Goal: Task Accomplishment & Management: Manage account settings

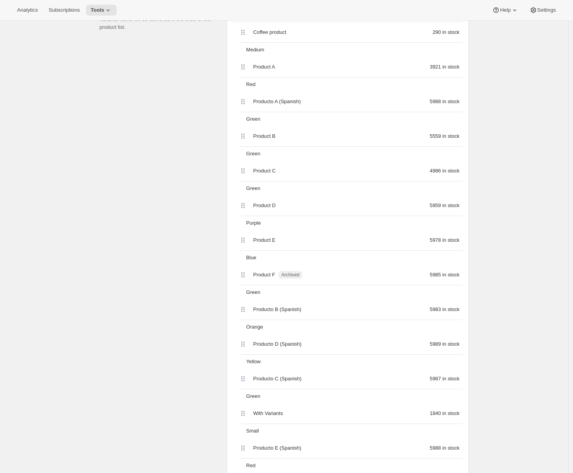
scroll to position [271, 0]
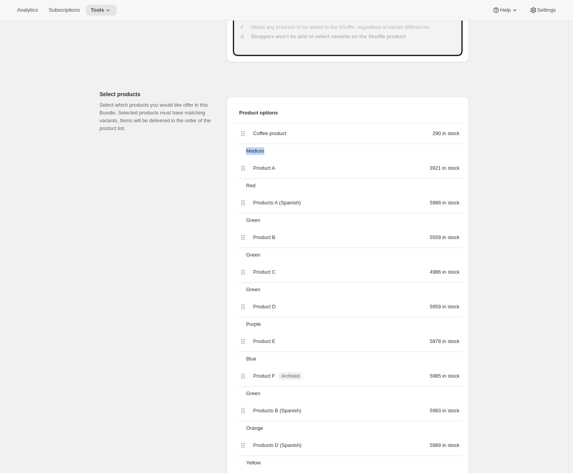
drag, startPoint x: 249, startPoint y: 151, endPoint x: 273, endPoint y: 152, distance: 23.7
click at [273, 152] on div "Medium" at bounding box center [353, 151] width 220 height 14
drag, startPoint x: 294, startPoint y: 133, endPoint x: 331, endPoint y: 135, distance: 37.0
click at [331, 135] on div "Coffee product" at bounding box center [303, 134] width 100 height 8
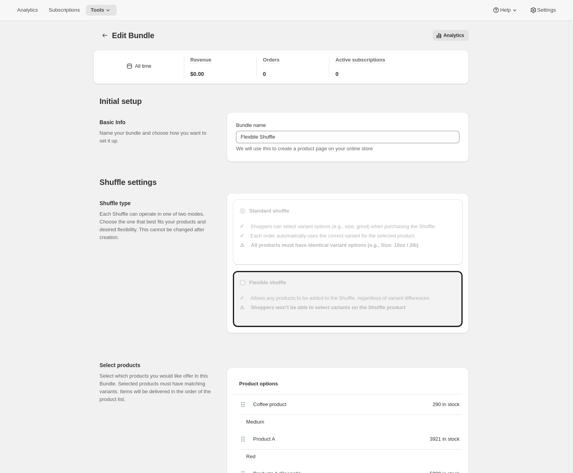
scroll to position [84, 0]
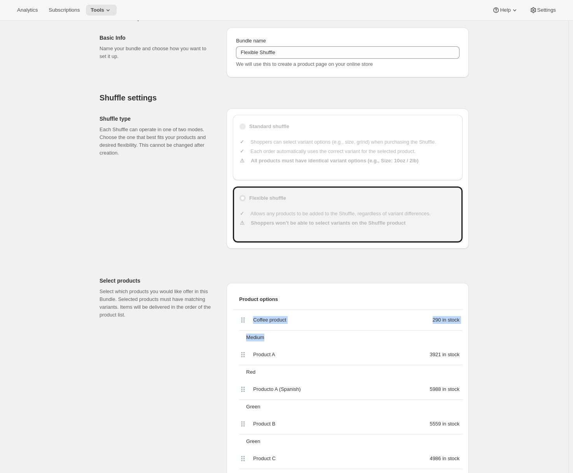
drag, startPoint x: 271, startPoint y: 337, endPoint x: 238, endPoint y: 323, distance: 36.8
click at [238, 323] on div "Coffee product 290 in stock Medium" at bounding box center [348, 327] width 230 height 35
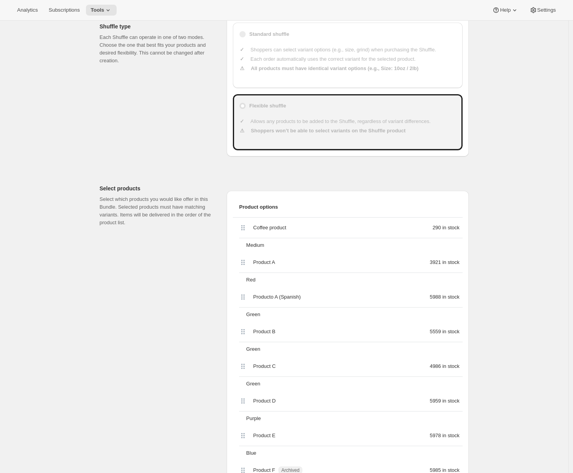
drag, startPoint x: 298, startPoint y: 227, endPoint x: 335, endPoint y: 226, distance: 37.4
click at [335, 226] on div "Coffee product" at bounding box center [303, 228] width 100 height 8
click at [245, 232] on div "Coffee product 290 in stock Medium Product A 3921 in stock Red Producto A (Span…" at bounding box center [348, 459] width 230 height 485
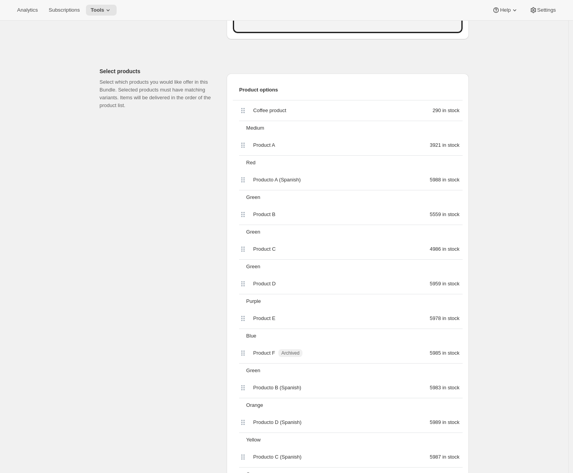
scroll to position [493, 0]
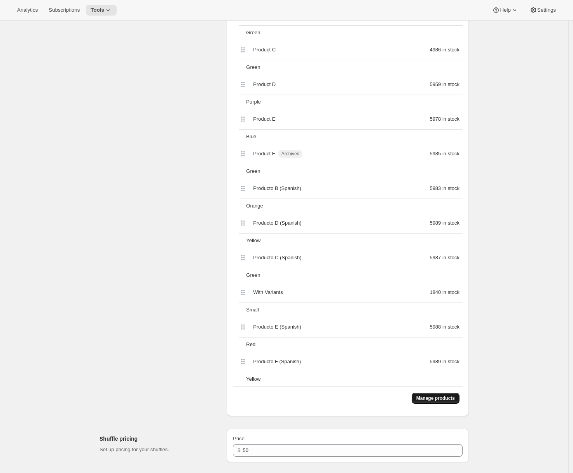
click at [437, 402] on button "Manage products" at bounding box center [436, 397] width 48 height 11
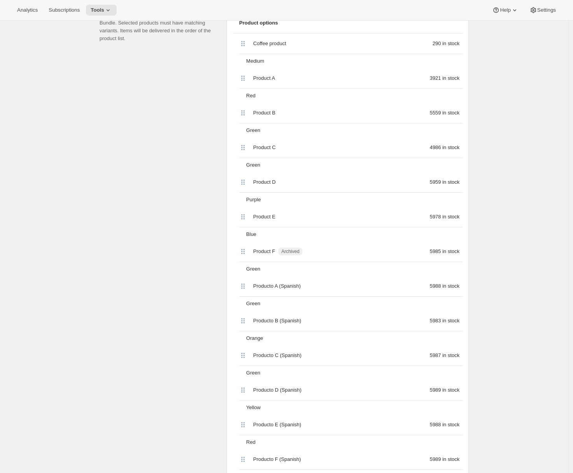
scroll to position [563, 0]
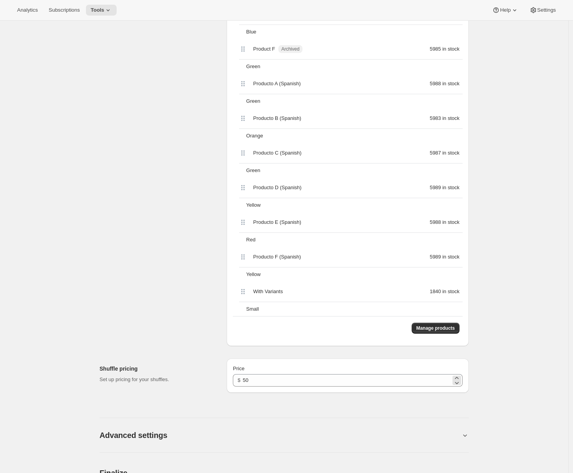
click at [244, 382] on div "$ 50" at bounding box center [348, 380] width 230 height 12
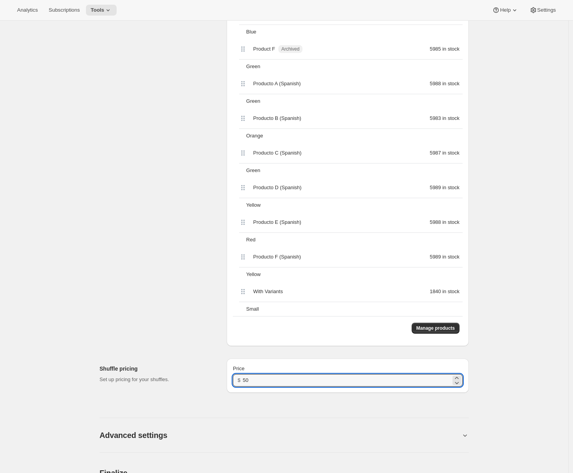
type input "5"
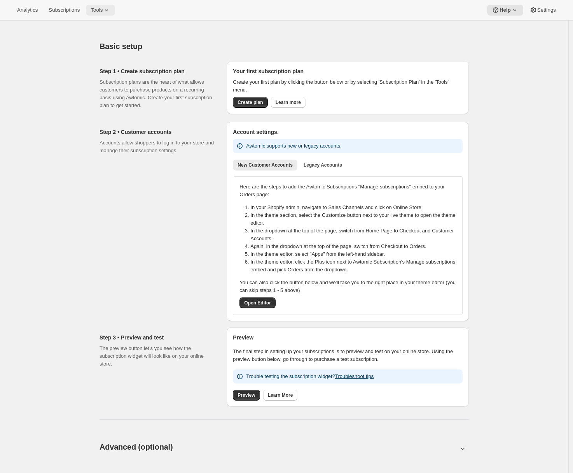
click at [102, 12] on span "Tools" at bounding box center [97, 10] width 12 height 6
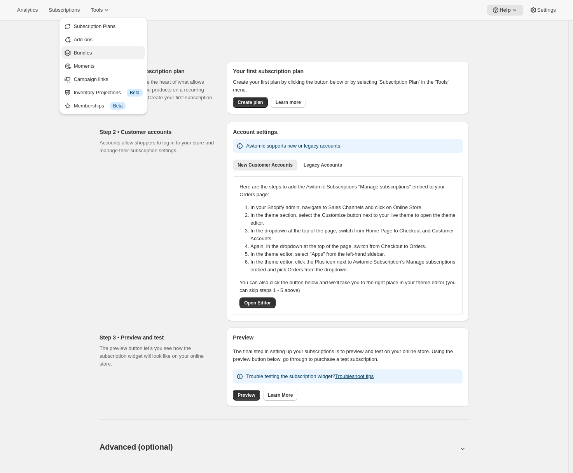
click at [100, 53] on span "Bundles" at bounding box center [108, 53] width 69 height 8
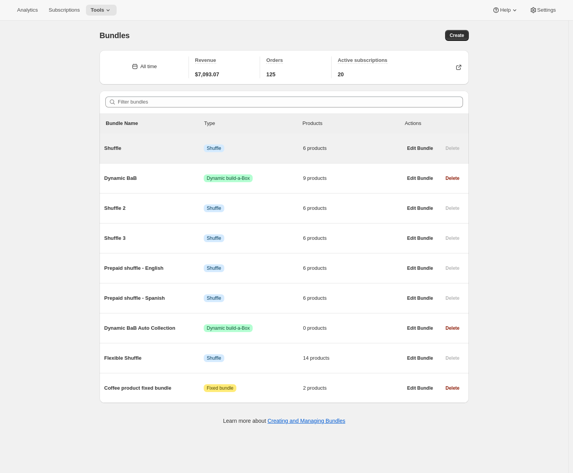
click at [154, 152] on div "Shuffle Info Shuffle 6 products" at bounding box center [253, 148] width 298 height 8
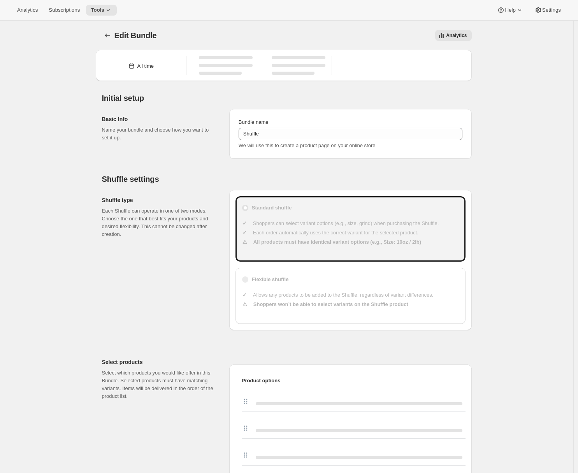
type input "Shuffle"
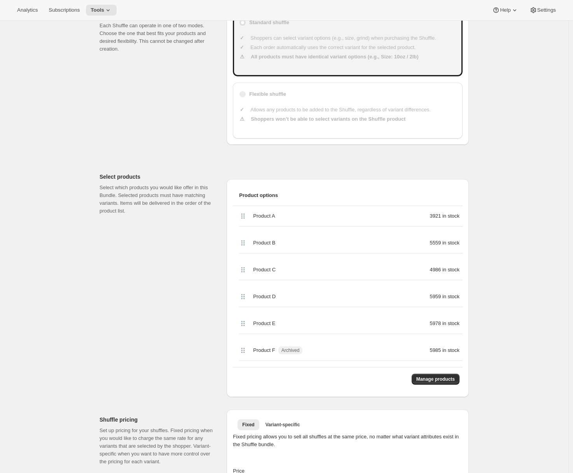
scroll to position [179, 0]
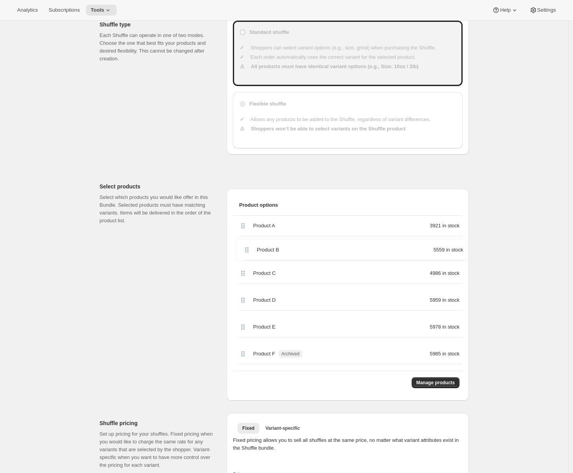
drag, startPoint x: 246, startPoint y: 252, endPoint x: 248, endPoint y: 247, distance: 5.1
click at [248, 247] on div "Product A 3921 in stock Product B 5559 in stock Product C 4986 in stock Product…" at bounding box center [348, 292] width 230 height 155
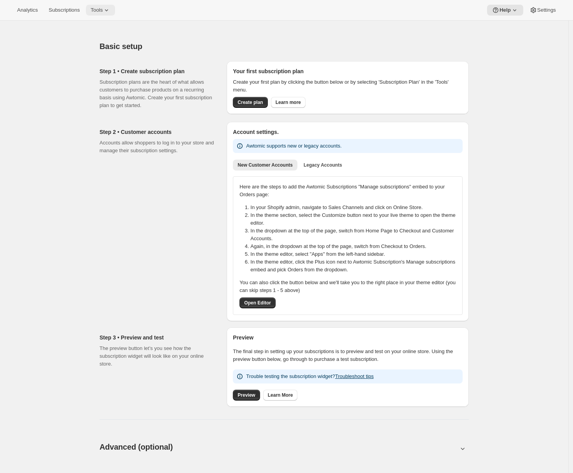
click at [99, 7] on span "Tools" at bounding box center [97, 10] width 12 height 6
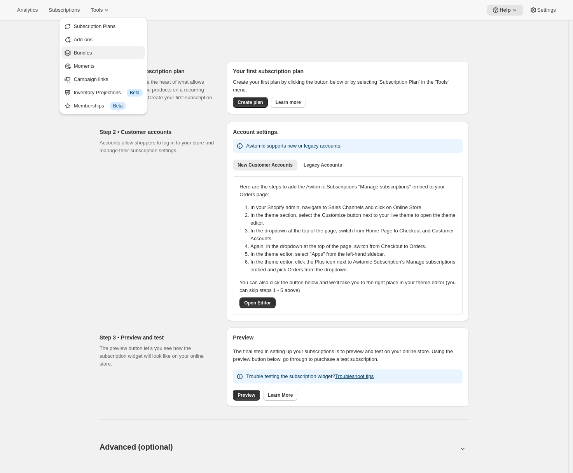
click at [99, 50] on span "Bundles" at bounding box center [108, 53] width 69 height 8
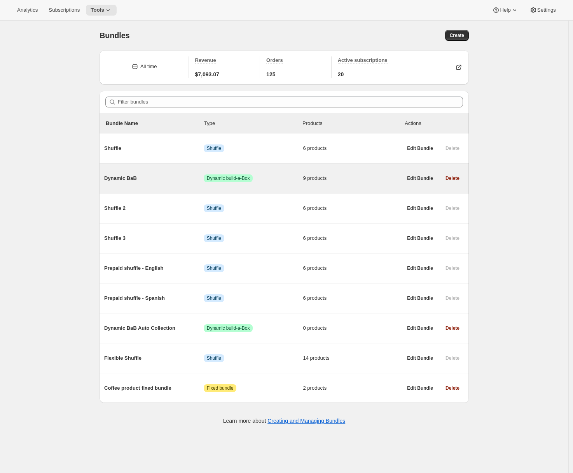
click at [161, 180] on span "Dynamic BaB" at bounding box center [154, 178] width 100 height 8
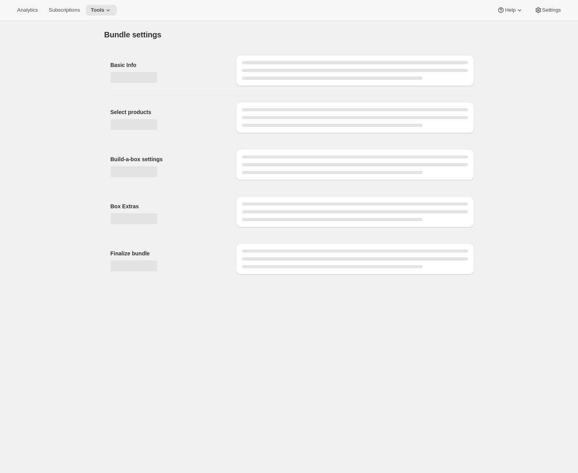
type input "Dynamic BaB"
radio input "true"
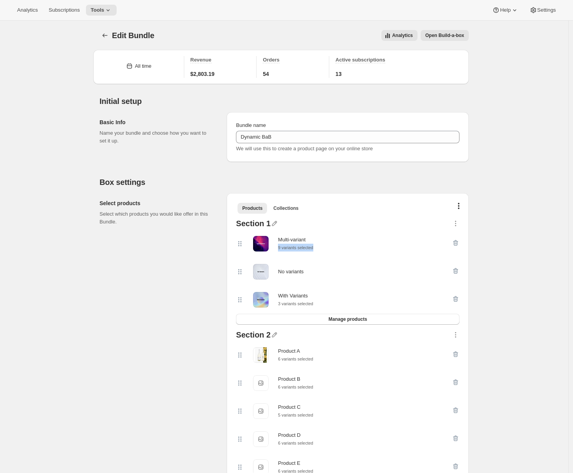
drag, startPoint x: 325, startPoint y: 249, endPoint x: 281, endPoint y: 245, distance: 44.5
click at [281, 245] on div "Multi-variant 9 variants selected" at bounding box center [344, 244] width 216 height 16
click at [116, 256] on div "Select products Select which products you would like offer in this Bundle." at bounding box center [160, 369] width 121 height 353
click at [111, 12] on icon at bounding box center [108, 10] width 8 height 8
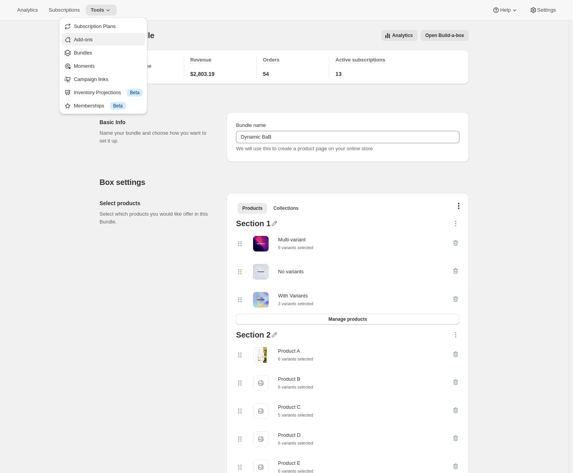
click at [105, 36] on span "Add-ons" at bounding box center [108, 40] width 69 height 8
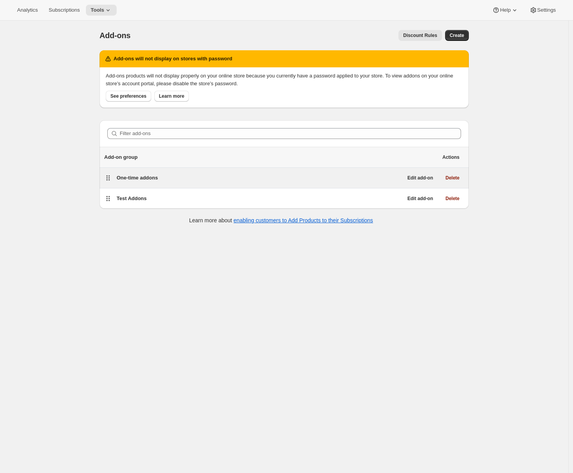
click at [157, 183] on div "One-time addons Edit add-on Delete" at bounding box center [284, 178] width 369 height 20
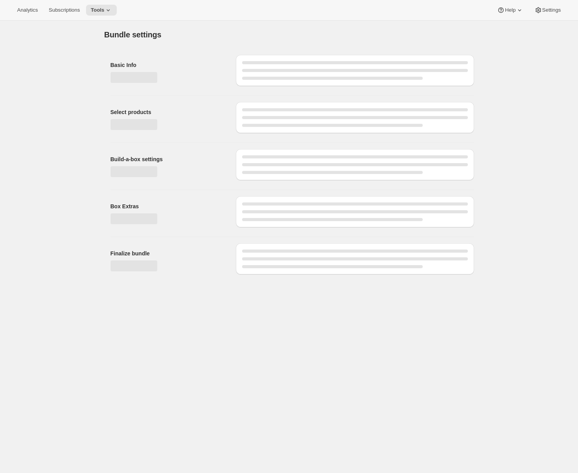
type input "Flexible Shuffle"
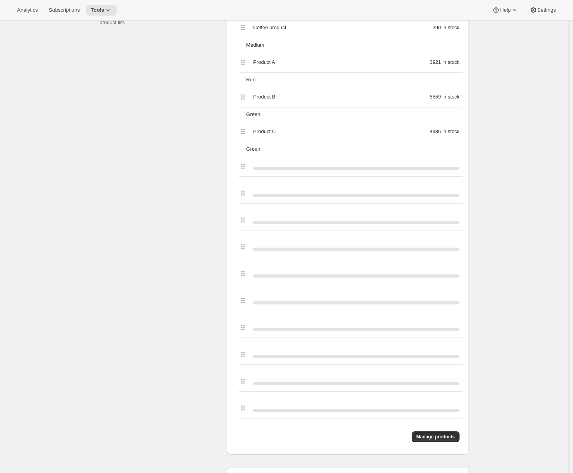
scroll to position [551, 0]
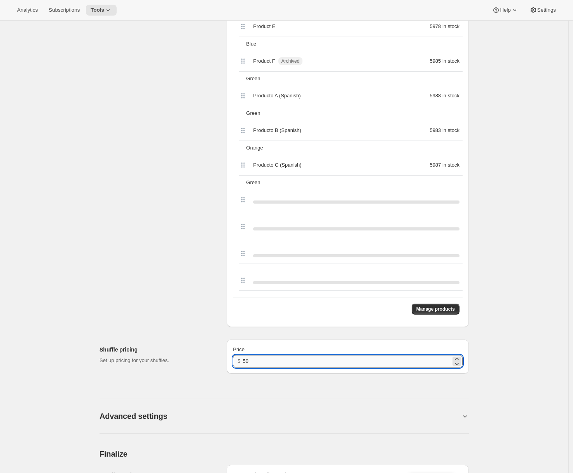
click at [266, 355] on div "Price $ 50" at bounding box center [348, 356] width 230 height 22
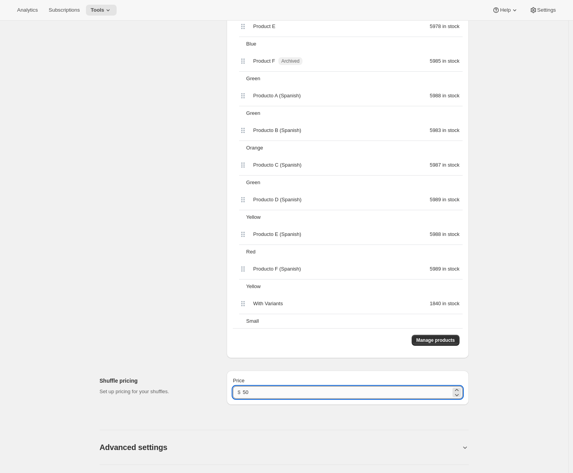
click at [255, 391] on input "50" at bounding box center [347, 392] width 208 height 12
drag, startPoint x: 248, startPoint y: 391, endPoint x: 235, endPoint y: 392, distance: 12.9
click at [235, 392] on div "$ 50" at bounding box center [348, 392] width 230 height 12
click at [257, 390] on input "50" at bounding box center [347, 392] width 208 height 12
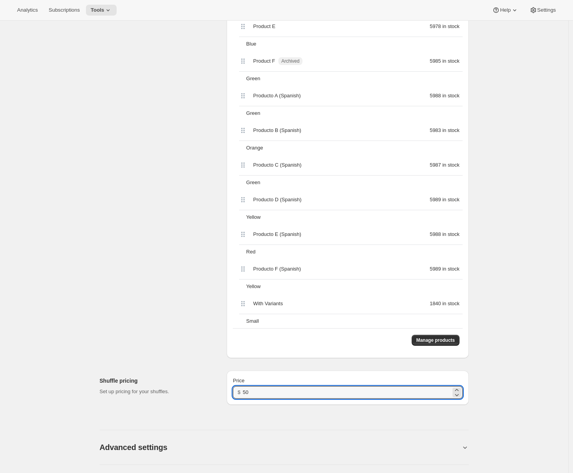
type input "5"
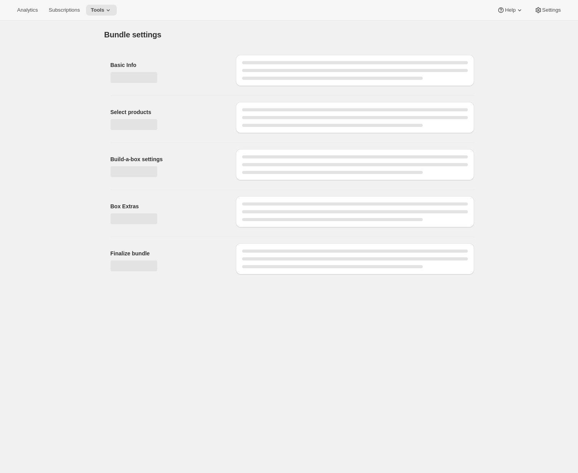
type input "Flexible Shuffle"
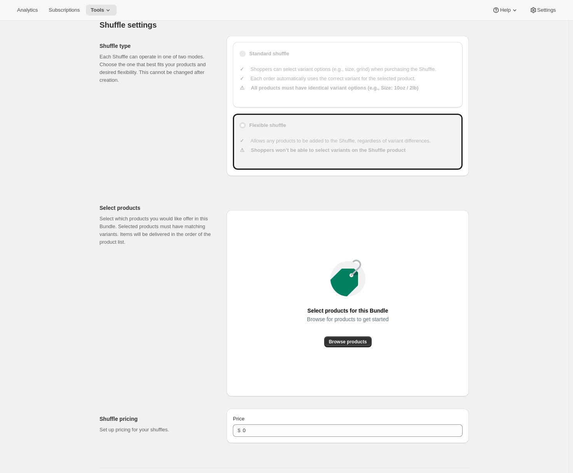
type input "50"
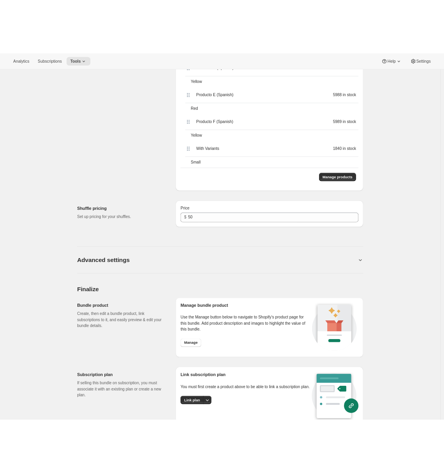
scroll to position [822, 0]
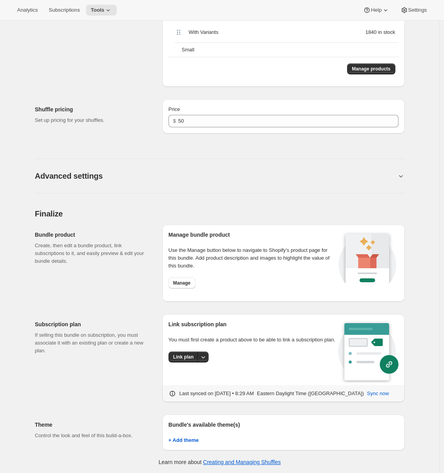
click at [294, 175] on button "Advanced settings" at bounding box center [216, 175] width 362 height 9
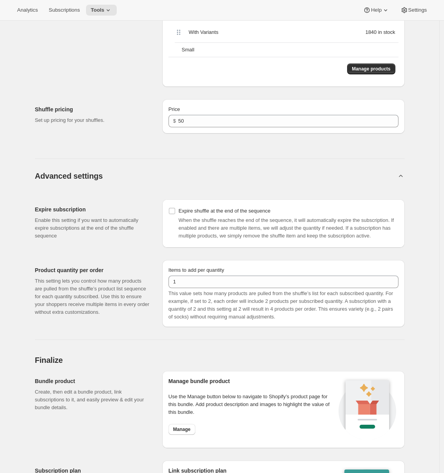
click at [294, 175] on button "Advanced settings" at bounding box center [216, 175] width 362 height 9
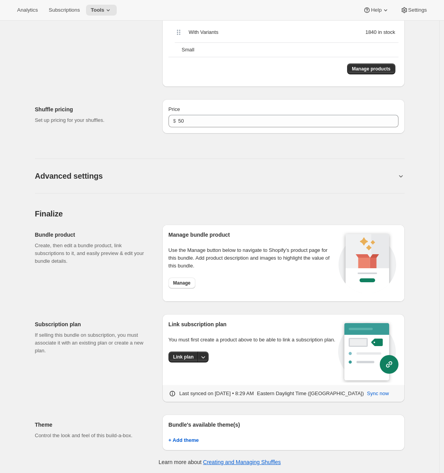
scroll to position [623, 0]
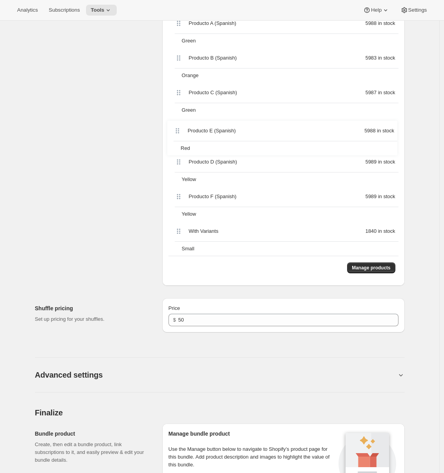
drag, startPoint x: 181, startPoint y: 162, endPoint x: 179, endPoint y: 126, distance: 36.2
click at [179, 126] on div "Coffee product 290 in stock Medium Product A 3921 in stock Red Product B 5559 i…" at bounding box center [283, 13] width 230 height 485
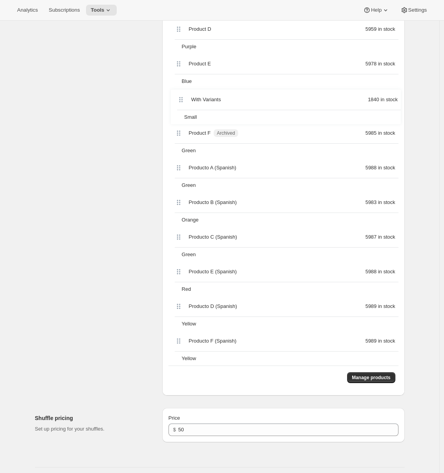
scroll to position [502, 0]
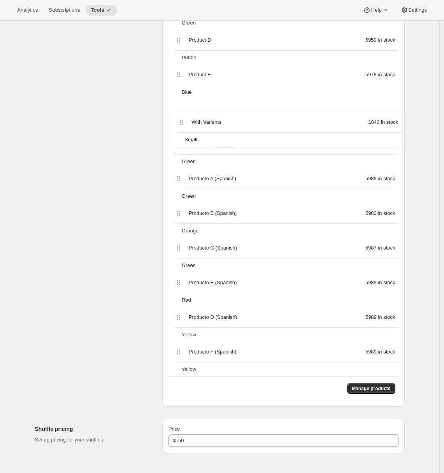
drag, startPoint x: 179, startPoint y: 232, endPoint x: 179, endPoint y: 121, distance: 110.8
click at [179, 121] on div "Coffee product 290 in stock Medium Product A 3921 in stock Red Product B 5559 i…" at bounding box center [283, 133] width 230 height 485
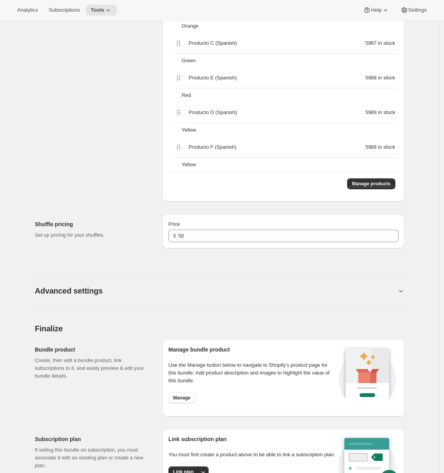
scroll to position [822, 0]
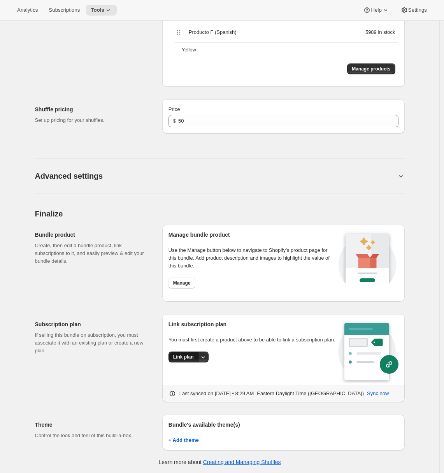
click at [182, 362] on button "Link plan" at bounding box center [183, 356] width 30 height 11
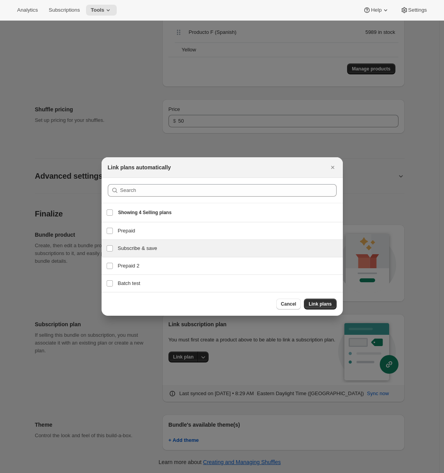
click at [124, 250] on h3 "Subscribe & save" at bounding box center [228, 248] width 220 height 8
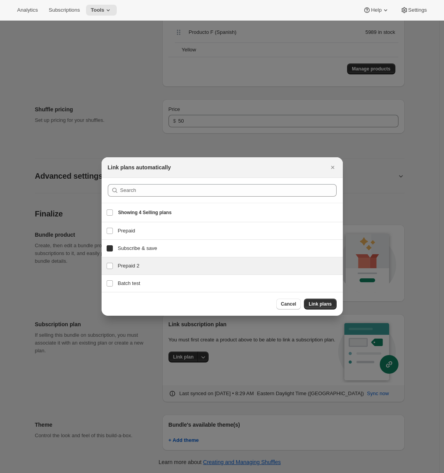
checkbox input "true"
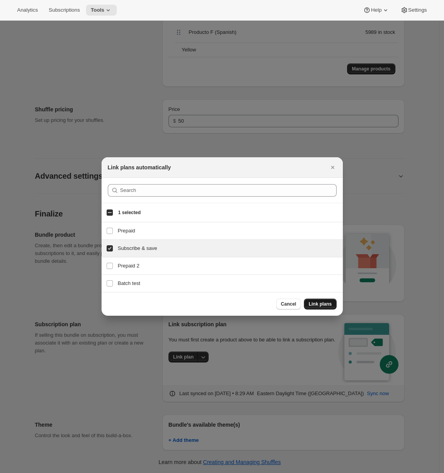
click at [317, 304] on span "Link plans" at bounding box center [319, 304] width 23 height 6
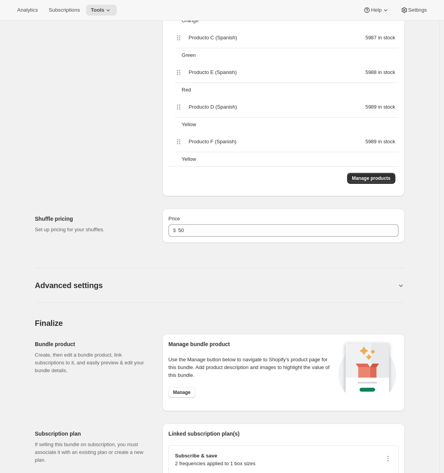
scroll to position [828, 0]
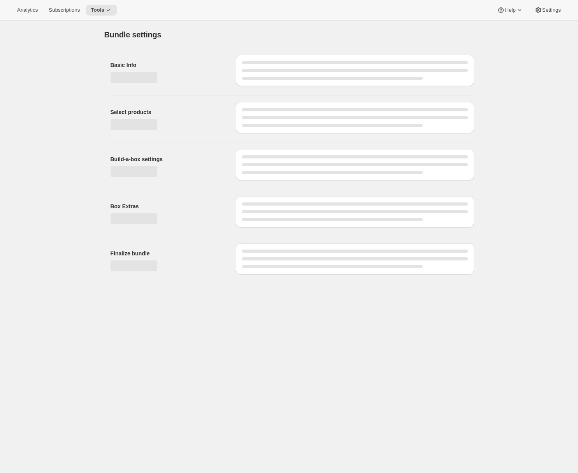
type input "Shuffle"
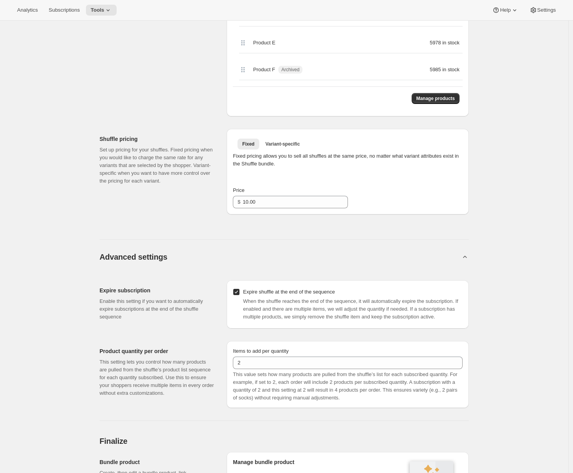
scroll to position [658, 0]
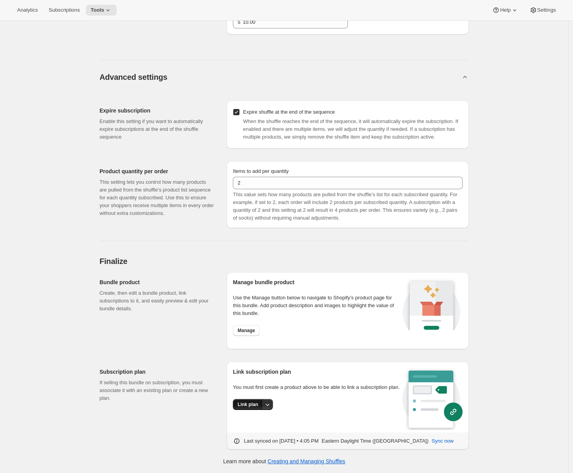
click at [254, 407] on span "Link plan" at bounding box center [248, 404] width 21 height 6
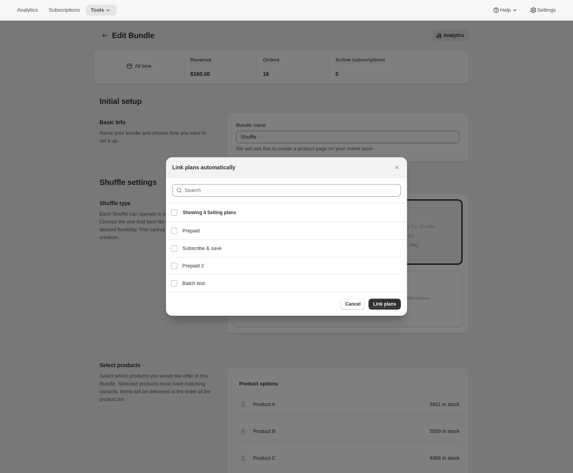
scroll to position [0, 0]
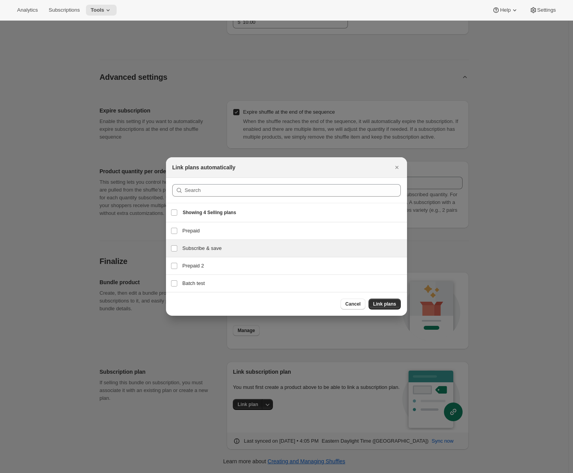
click at [201, 246] on h3 "Subscribe & save" at bounding box center [292, 248] width 220 height 8
checkbox input "true"
click at [389, 305] on span "Link plans" at bounding box center [384, 304] width 23 height 6
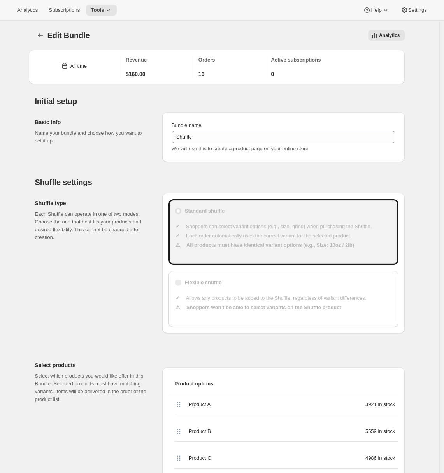
scroll to position [214, 0]
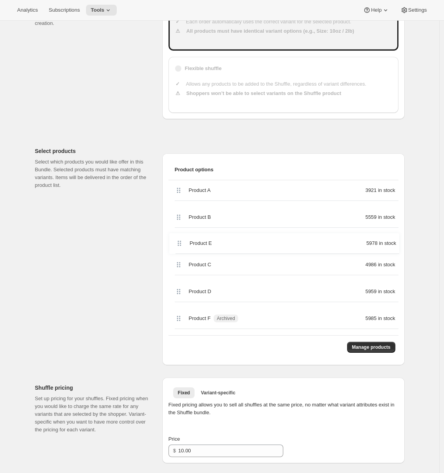
drag, startPoint x: 184, startPoint y: 300, endPoint x: 183, endPoint y: 239, distance: 61.1
click at [183, 239] on div "Product A 3921 in stock Product B 5559 in stock Product C 4986 in stock Product…" at bounding box center [283, 257] width 230 height 155
drag, startPoint x: 180, startPoint y: 326, endPoint x: 183, endPoint y: 212, distance: 113.2
click at [183, 212] on div "Product A 3921 in stock Product B 5559 in stock Product E 5978 in stock Product…" at bounding box center [283, 257] width 230 height 155
drag, startPoint x: 184, startPoint y: 271, endPoint x: 186, endPoint y: 322, distance: 51.8
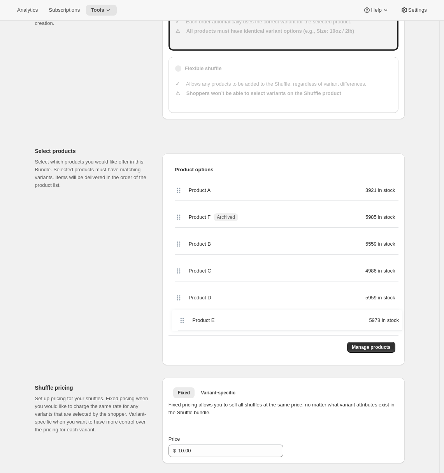
click at [186, 322] on div "Product A 3921 in stock Product F Archived 5985 in stock Product B 5559 in stoc…" at bounding box center [283, 257] width 230 height 155
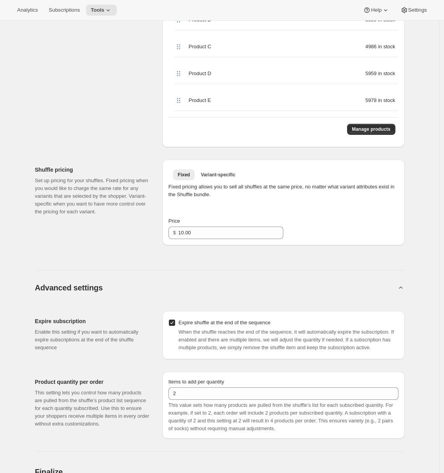
scroll to position [144, 0]
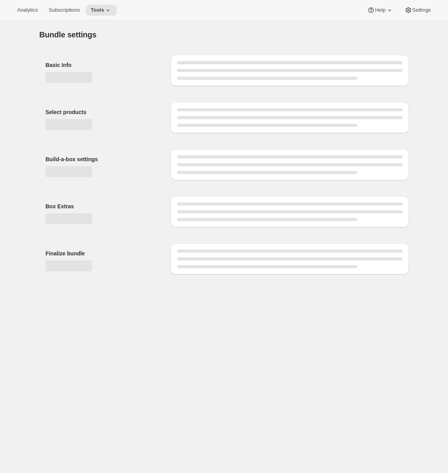
type input "Flexible Shuffle"
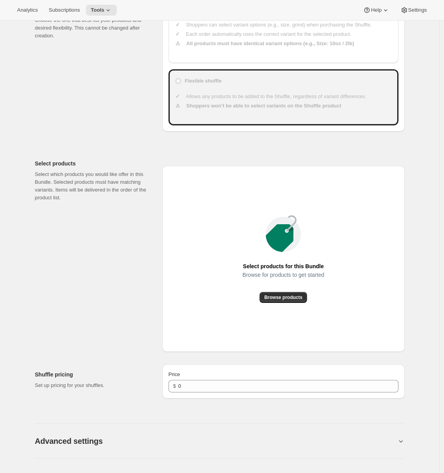
type input "50"
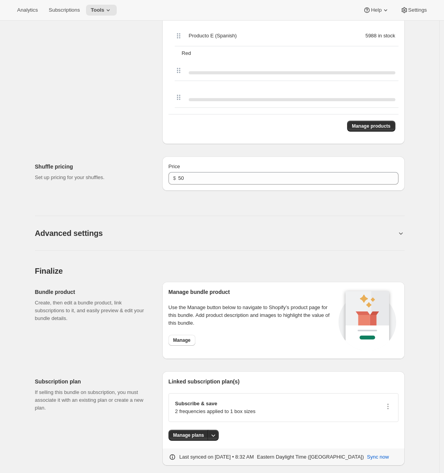
scroll to position [765, 0]
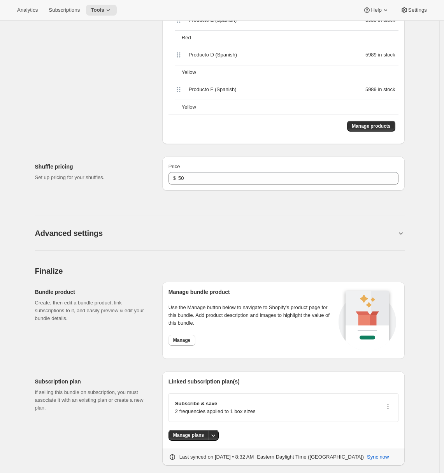
click at [400, 233] on icon at bounding box center [401, 233] width 8 height 8
click at [402, 233] on icon at bounding box center [401, 233] width 4 height 2
click at [361, 233] on button "Advanced settings" at bounding box center [216, 232] width 362 height 9
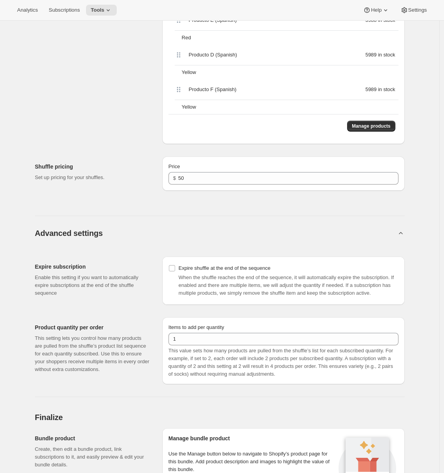
click at [362, 234] on button "Advanced settings" at bounding box center [216, 232] width 362 height 9
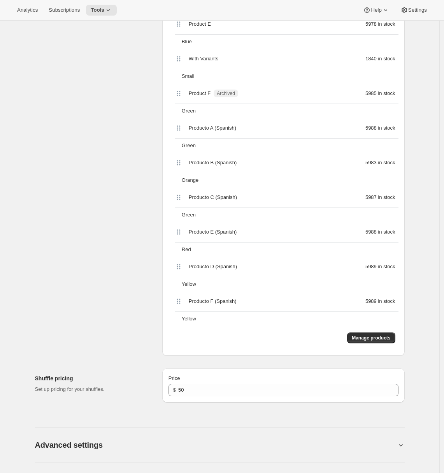
scroll to position [780, 0]
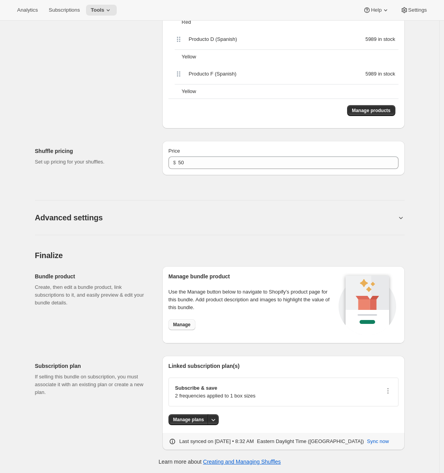
click at [180, 326] on span "Manage" at bounding box center [182, 324] width 18 height 6
